Goal: Check status: Check status

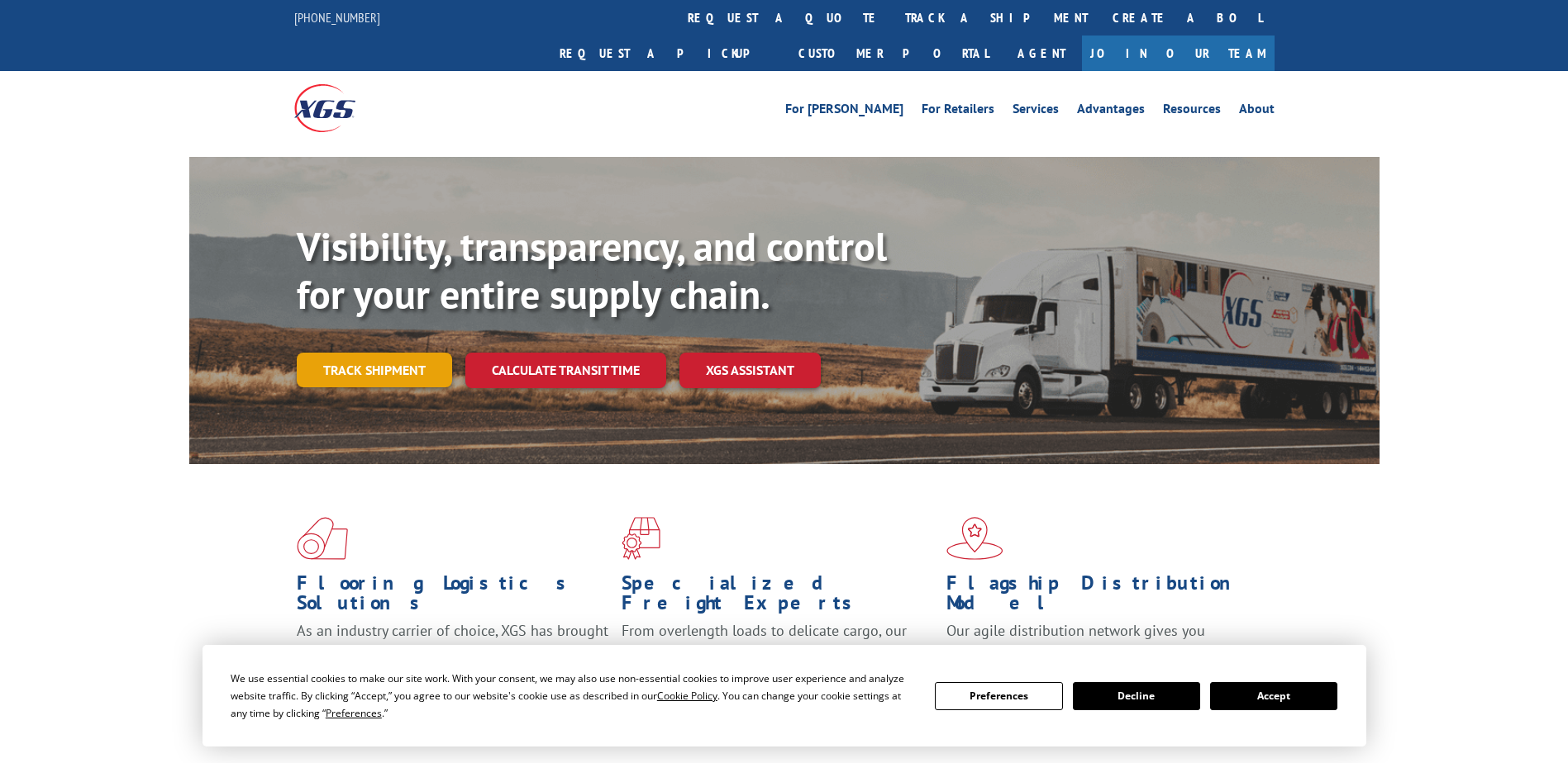
click at [352, 353] on link "Track shipment" at bounding box center [374, 369] width 156 height 35
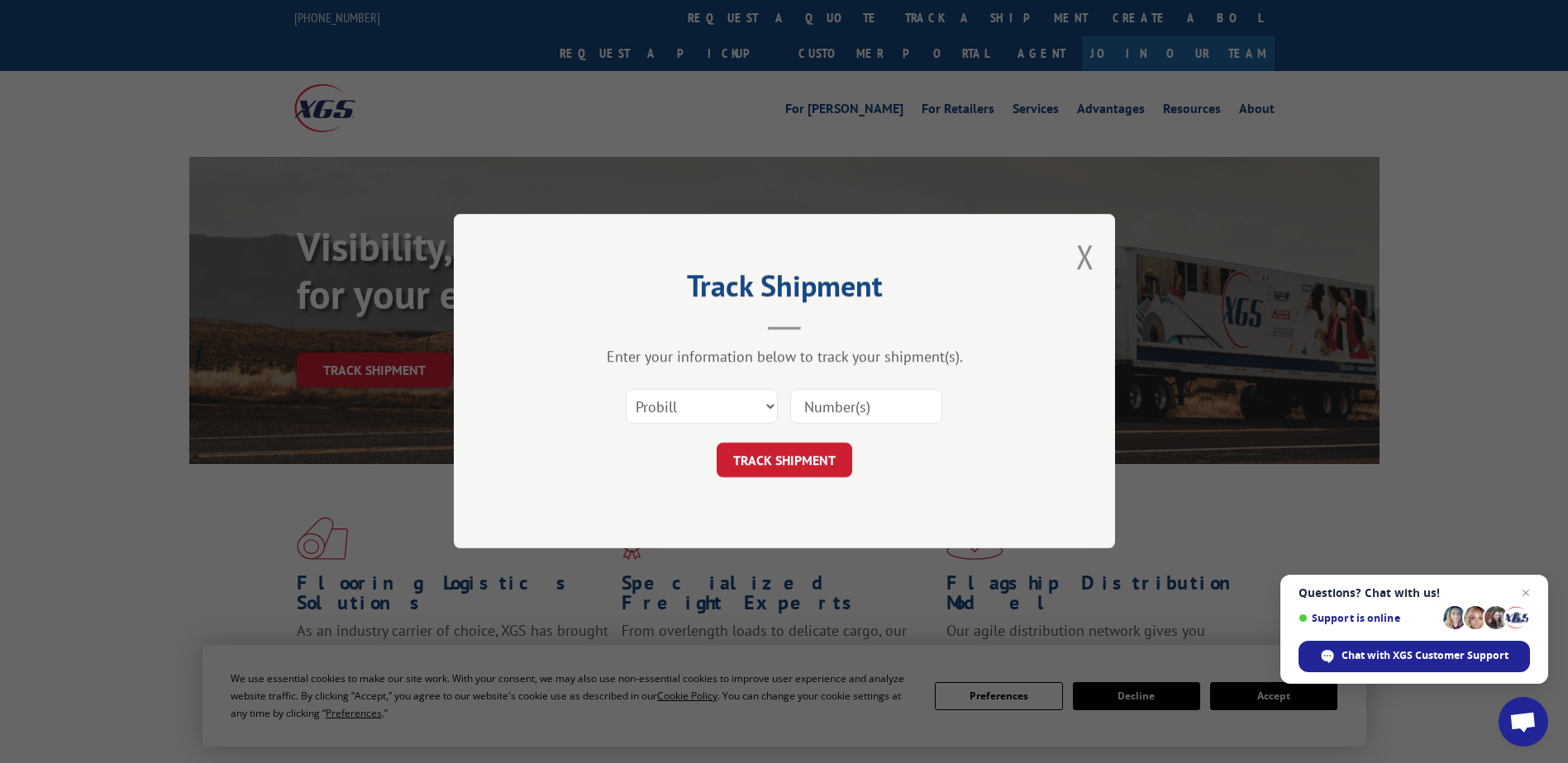
click at [849, 408] on input at bounding box center [866, 407] width 152 height 35
paste input "482776926672"
type input "482776926672"
click at [794, 455] on button "TRACK SHIPMENT" at bounding box center [784, 461] width 135 height 35
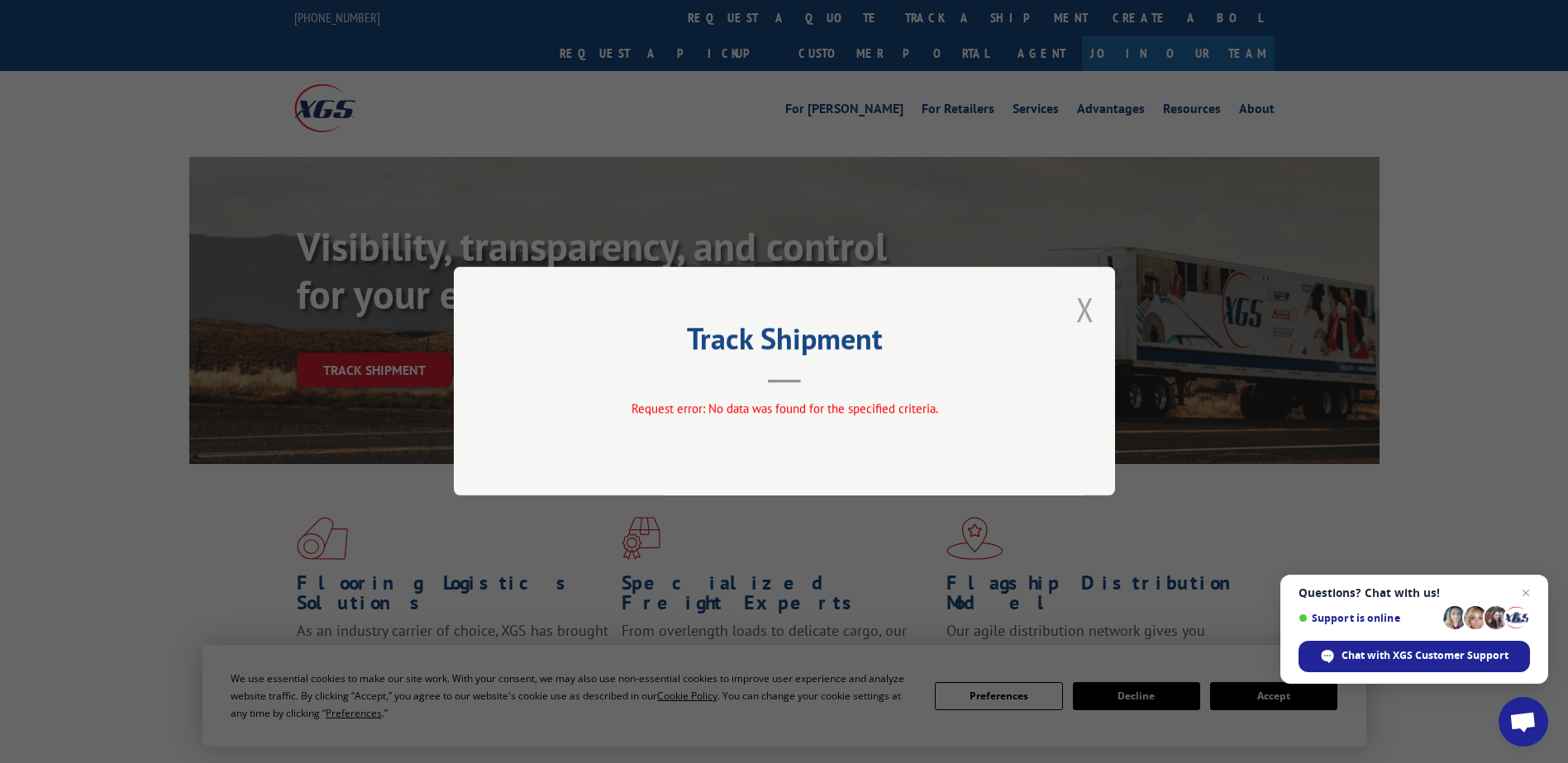
click at [1090, 306] on button "Close modal" at bounding box center [1085, 309] width 18 height 44
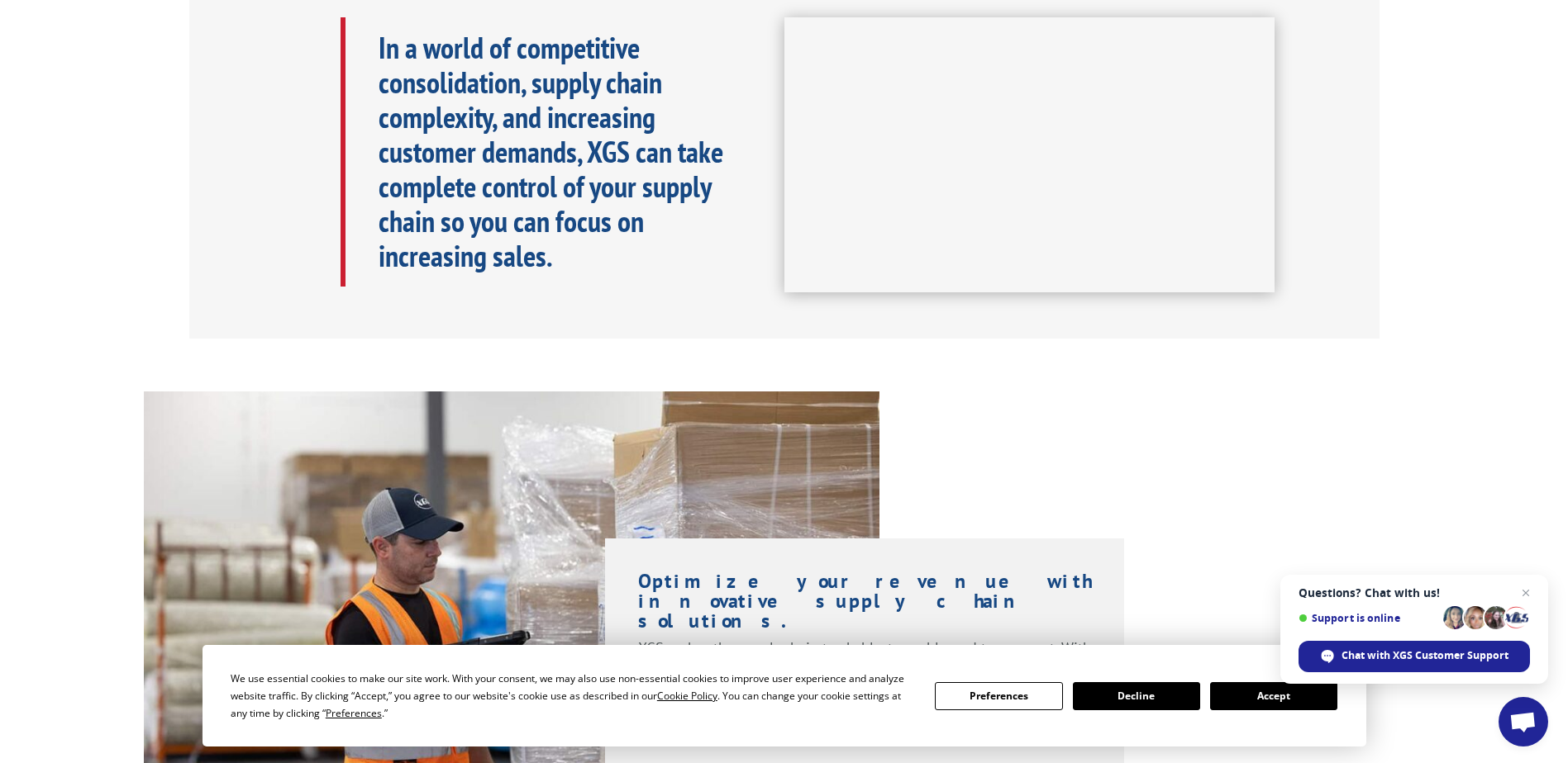
scroll to position [992, 0]
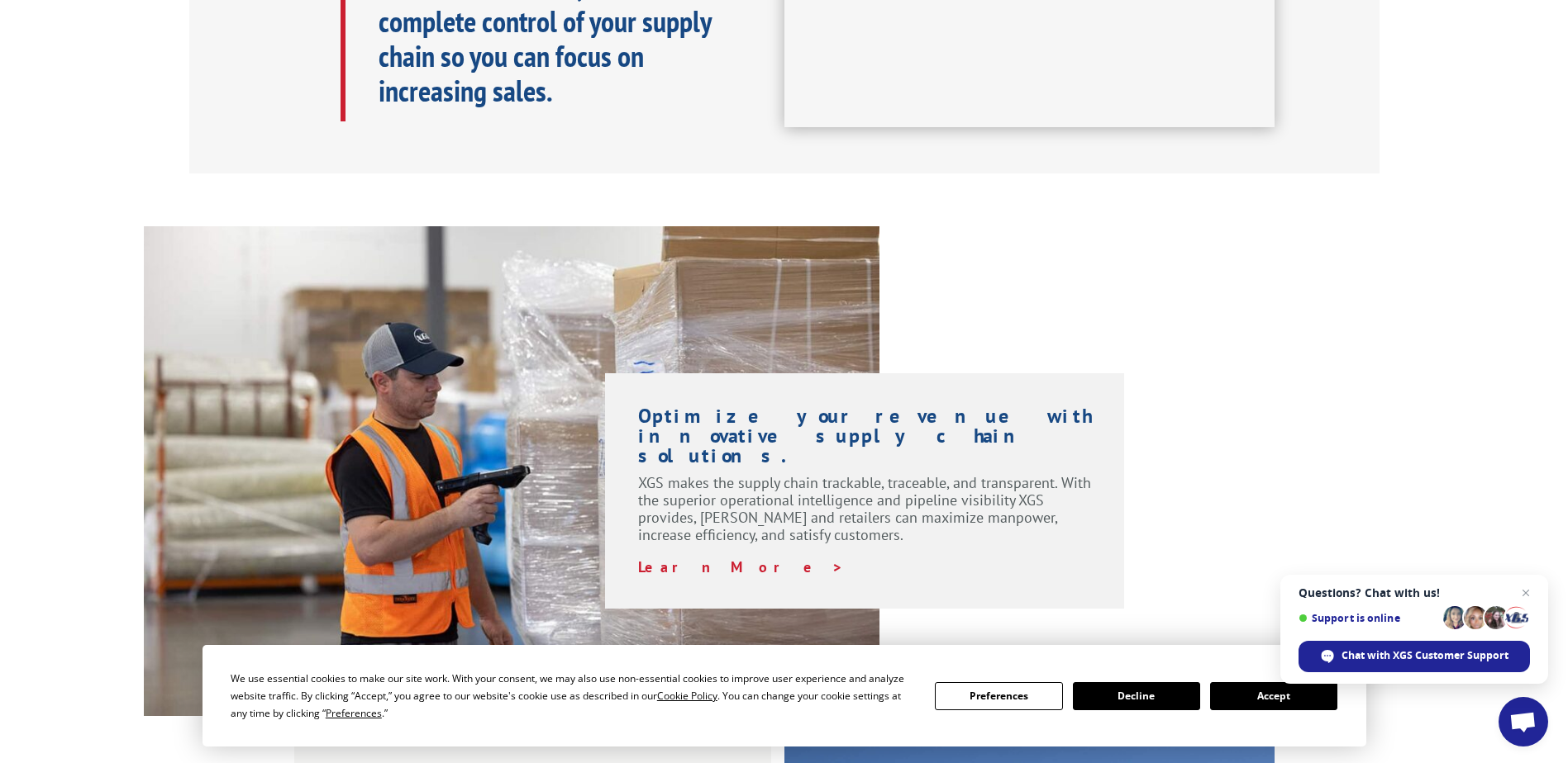
click at [1133, 696] on button "Decline" at bounding box center [1137, 697] width 127 height 28
